Goal: Information Seeking & Learning: Learn about a topic

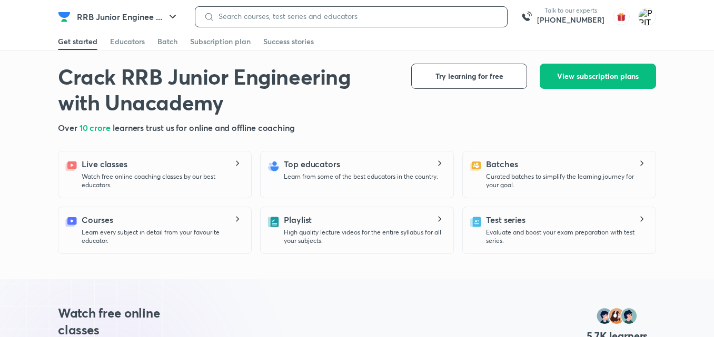
click at [249, 17] on input at bounding box center [356, 16] width 284 height 8
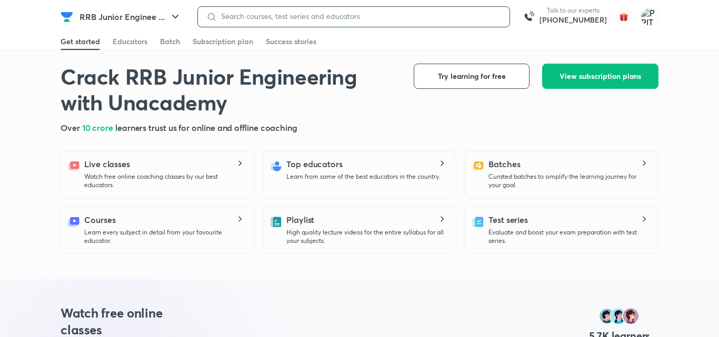
click at [235, 14] on input at bounding box center [359, 16] width 284 height 8
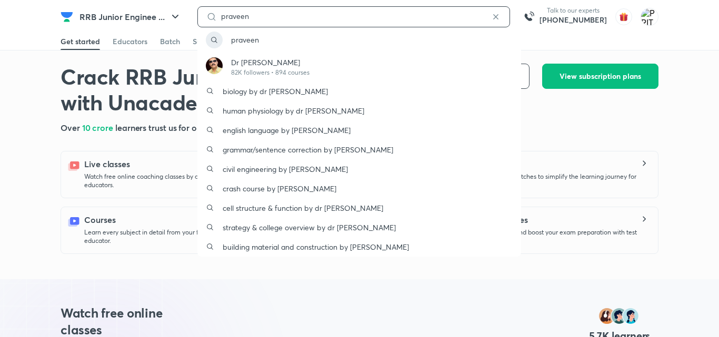
click at [235, 14] on input "praveen" at bounding box center [354, 16] width 274 height 8
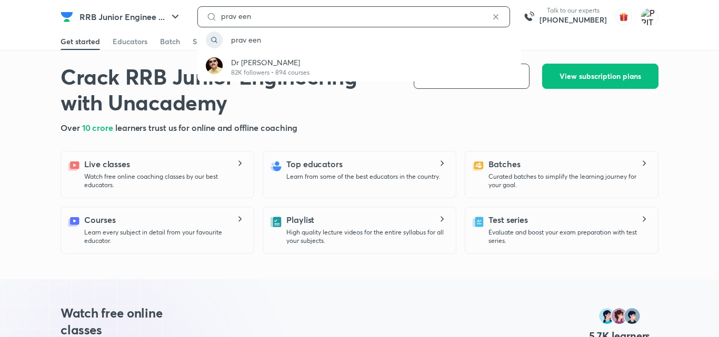
click at [259, 14] on input "prav een" at bounding box center [354, 16] width 274 height 8
click at [237, 16] on input "prav een" at bounding box center [354, 16] width 274 height 8
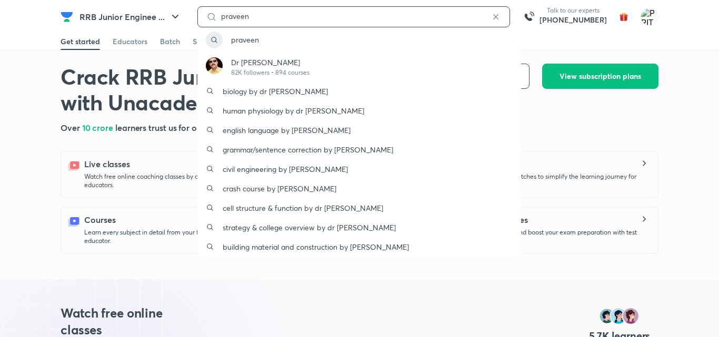
click at [254, 15] on input "praveen" at bounding box center [354, 16] width 274 height 8
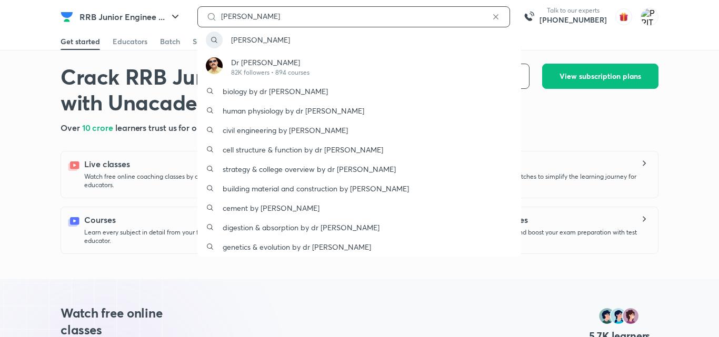
type input "[PERSON_NAME]"
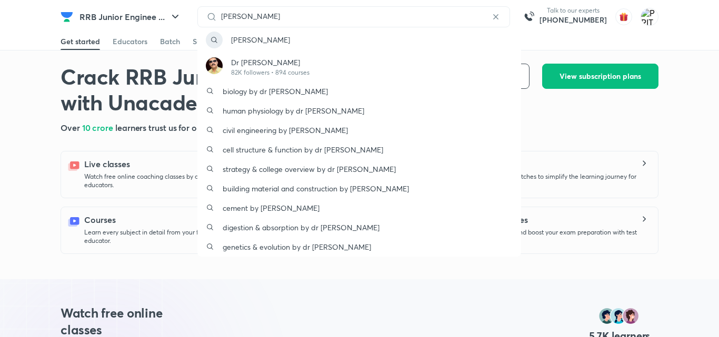
click at [501, 18] on icon at bounding box center [496, 17] width 11 height 11
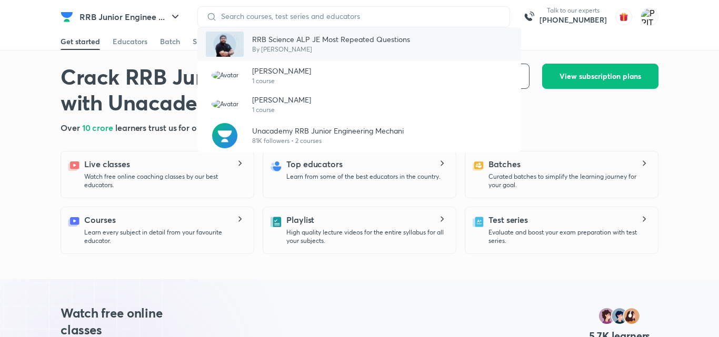
click at [283, 42] on p "RRB Science ALP JE Most Repeated Questions" at bounding box center [331, 39] width 158 height 11
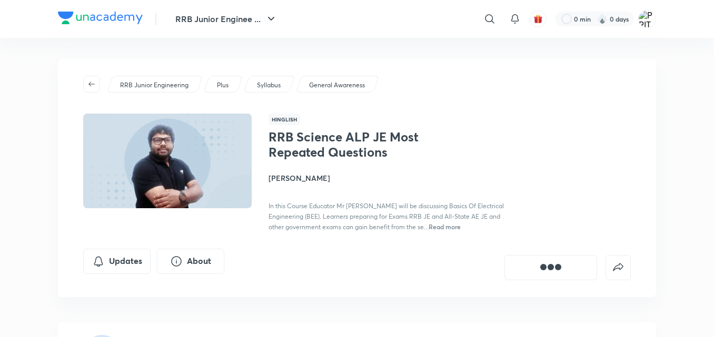
click at [144, 160] on img at bounding box center [168, 161] width 172 height 97
click at [185, 262] on button "About" at bounding box center [190, 260] width 67 height 25
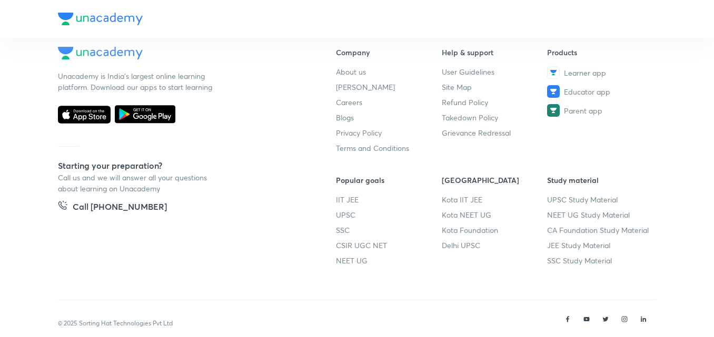
scroll to position [72, 0]
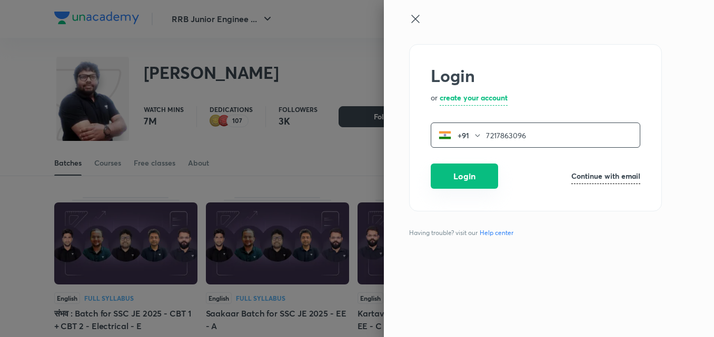
type input "7217863096"
click at [451, 177] on button "Login" at bounding box center [464, 176] width 67 height 25
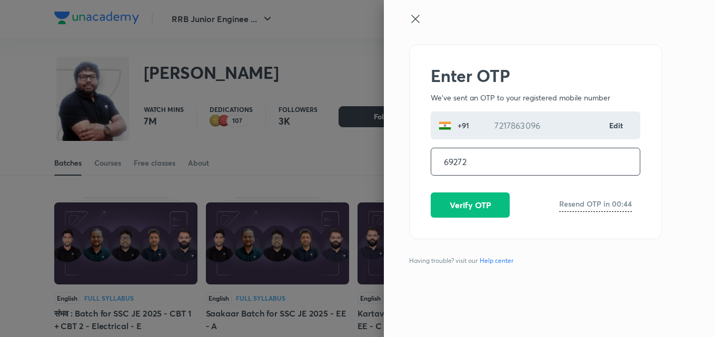
type input "692726"
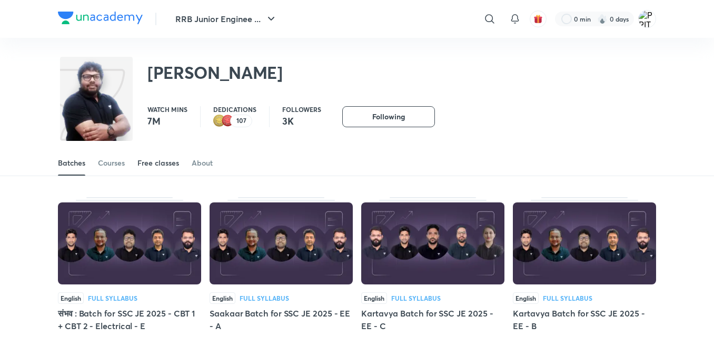
click at [163, 160] on div "Free classes" at bounding box center [158, 163] width 42 height 11
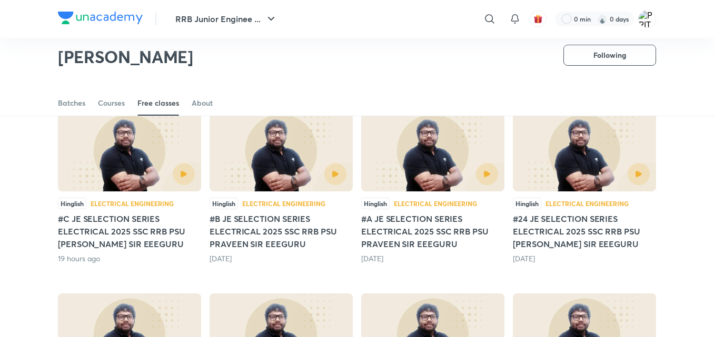
scroll to position [92, 0]
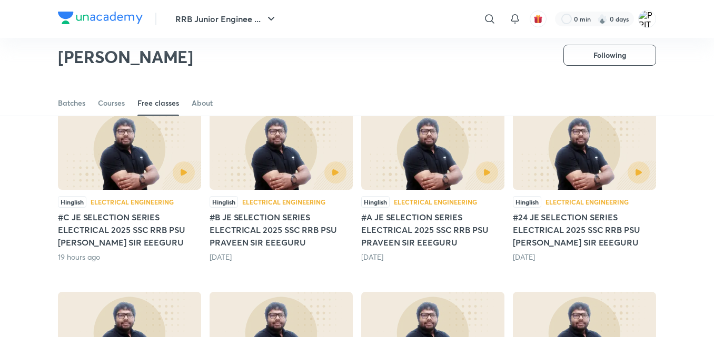
click at [439, 162] on div at bounding box center [465, 173] width 65 height 22
click at [430, 144] on img at bounding box center [432, 149] width 143 height 82
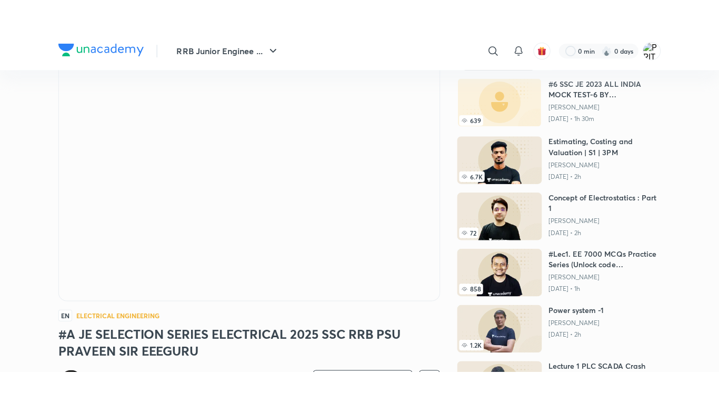
scroll to position [59, 0]
